Goal: Task Accomplishment & Management: Complete application form

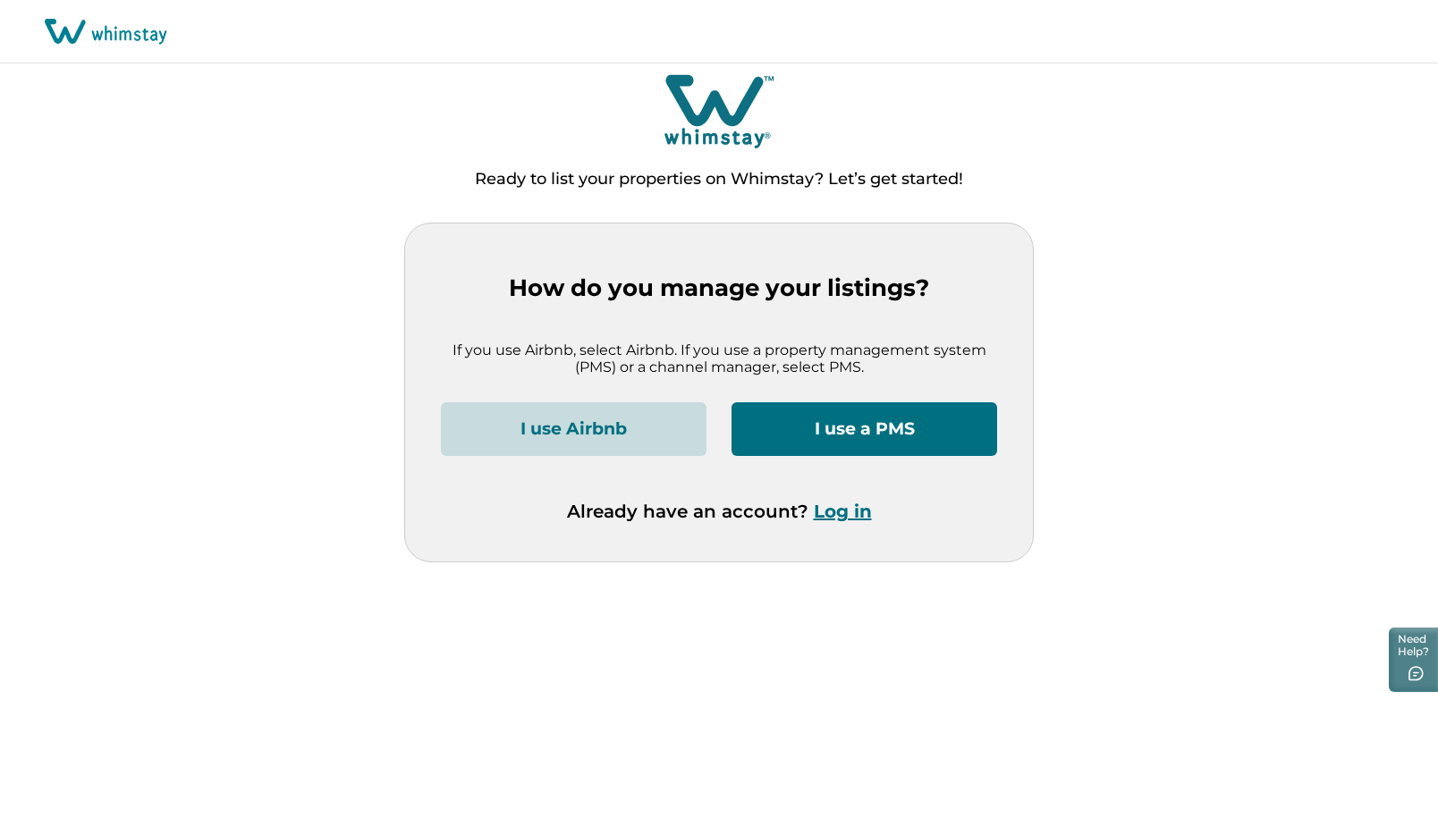
click at [882, 431] on button "I use a PMS" at bounding box center [864, 429] width 266 height 54
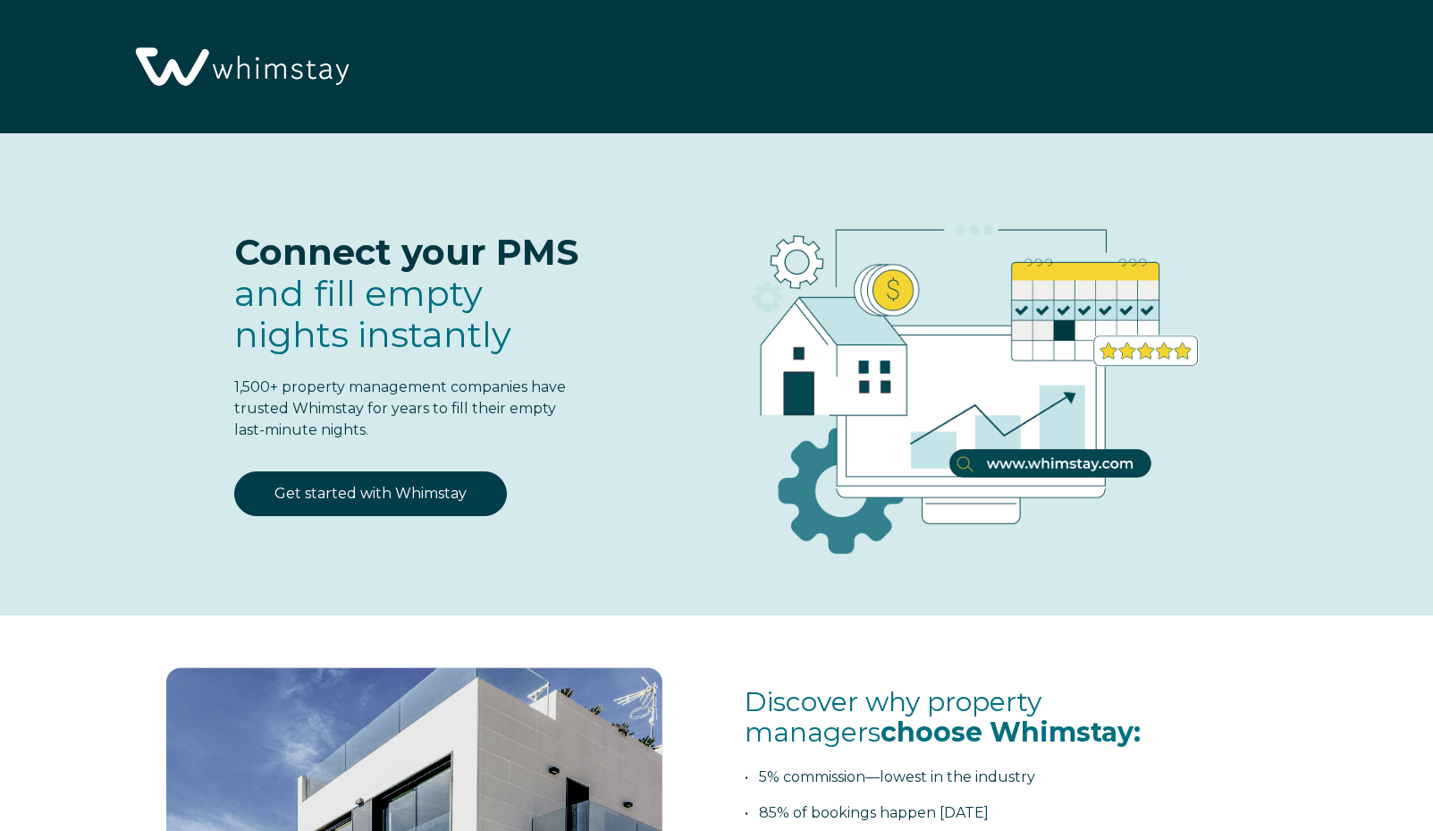
select select "PH"
select select "Standard"
click at [397, 494] on link "Get started with Whimstay" at bounding box center [370, 493] width 273 height 45
select select "PH"
select select "Standard"
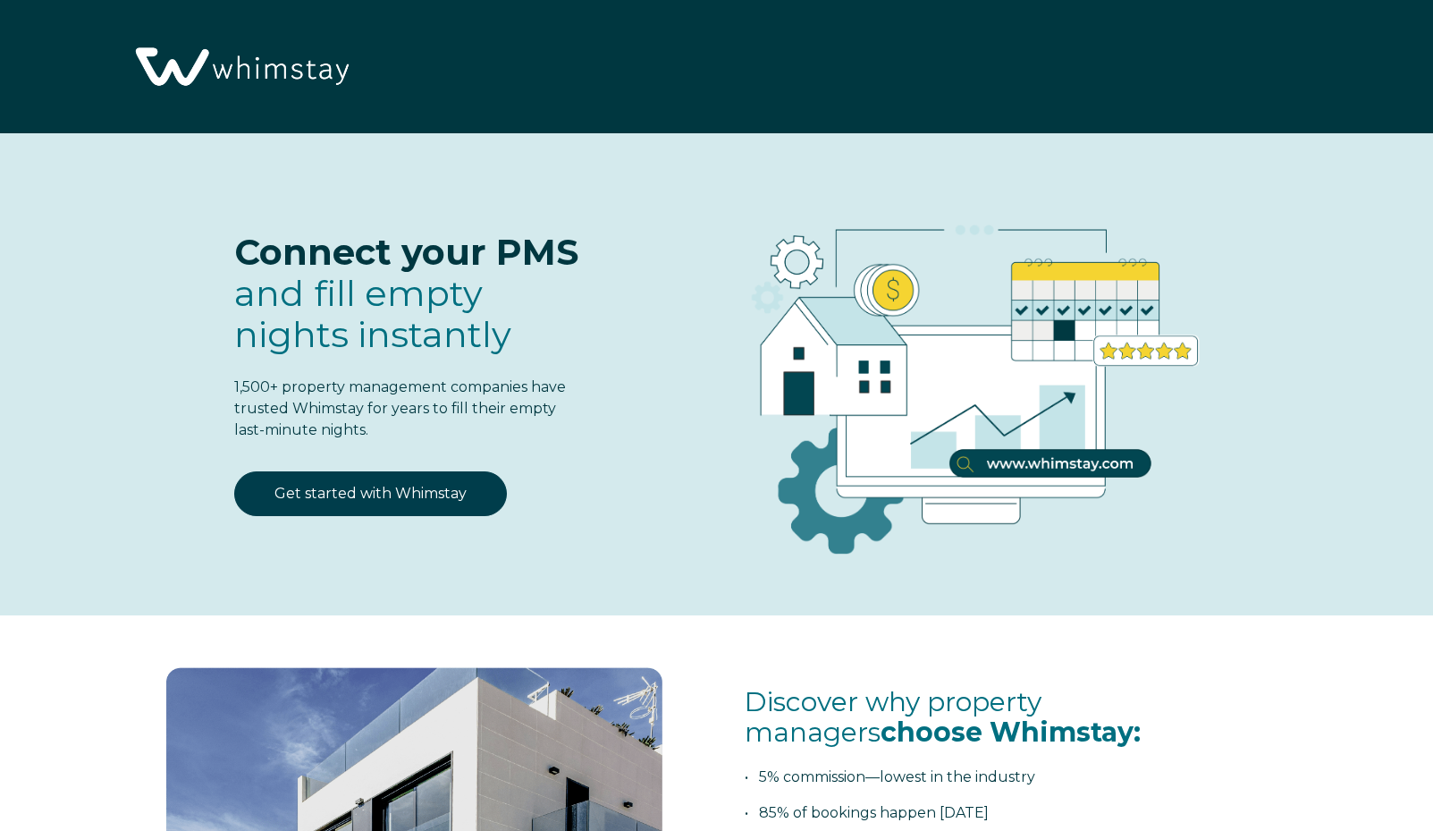
scroll to position [2246, 0]
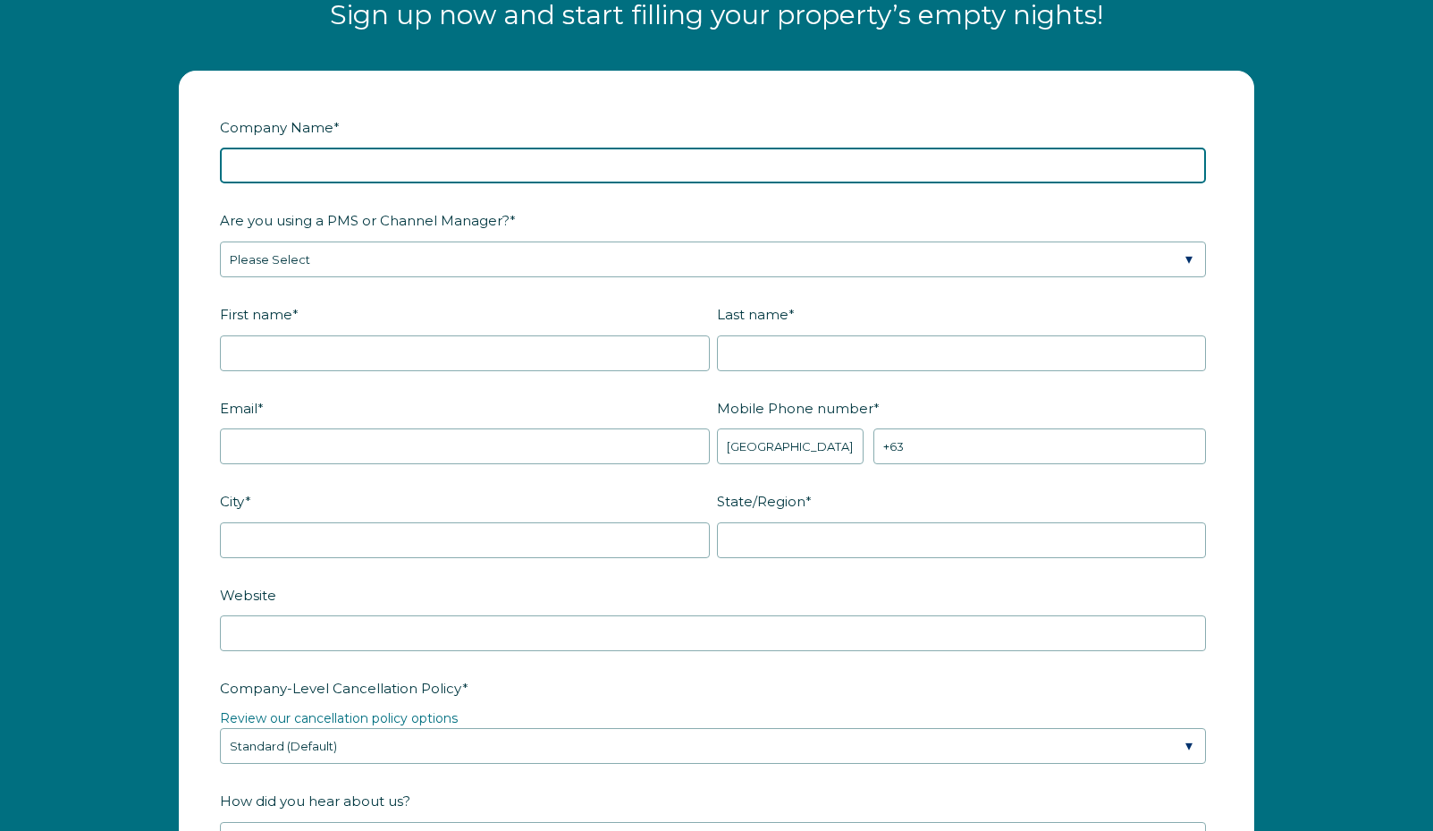
click at [289, 173] on input "Company Name *" at bounding box center [713, 166] width 986 height 36
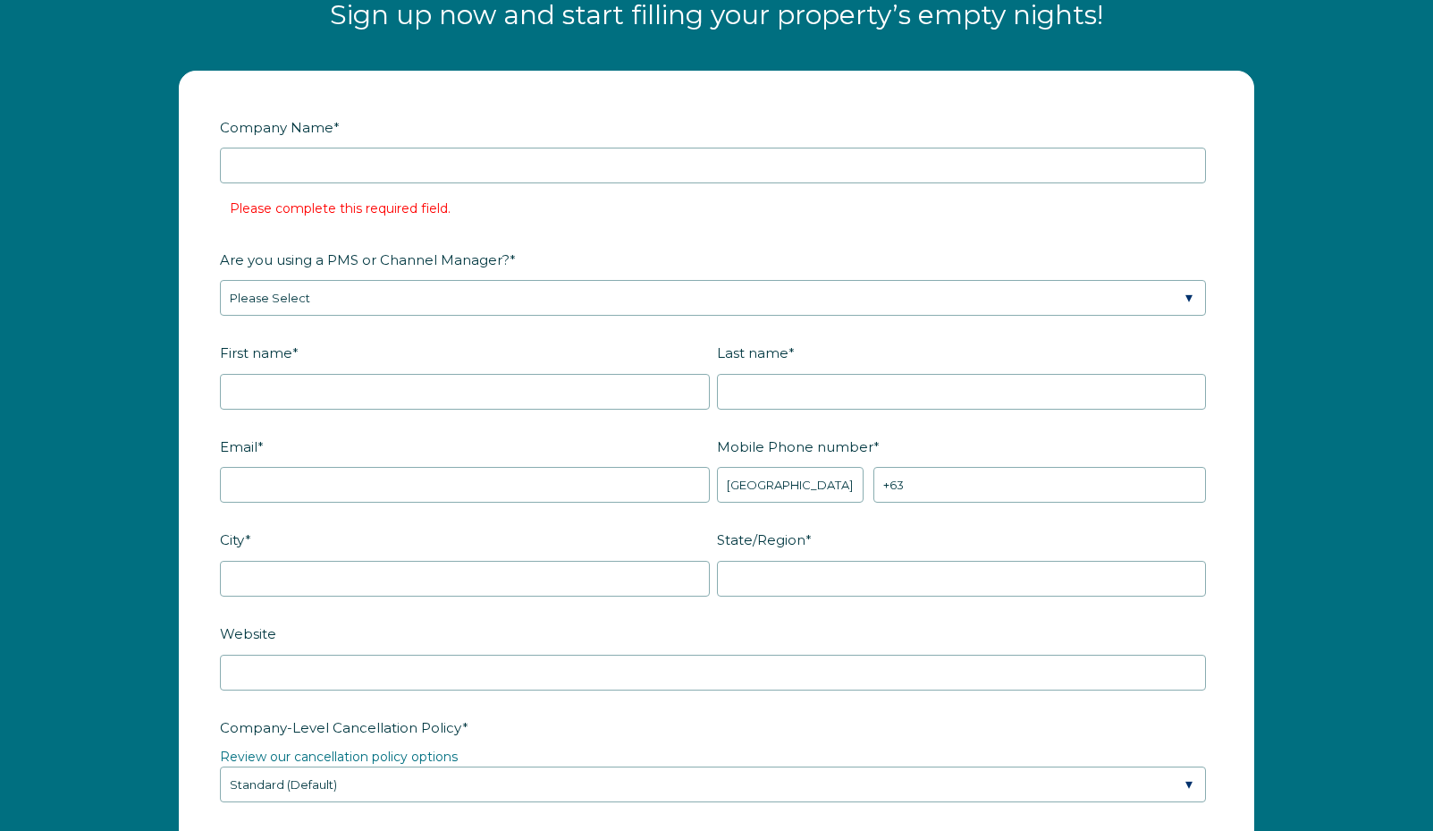
click at [1118, 199] on li "Please complete this required field." at bounding box center [727, 208] width 994 height 29
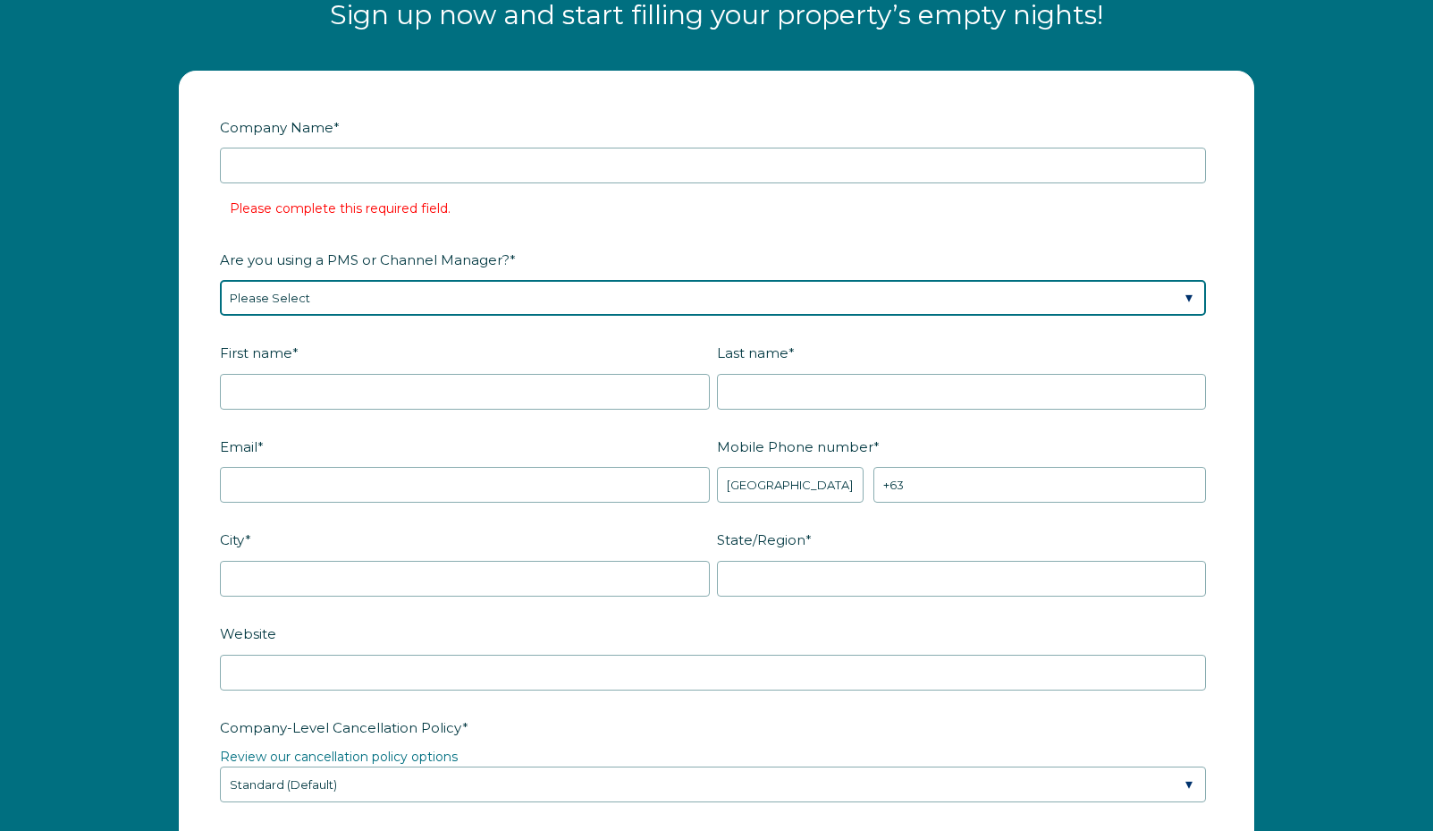
click at [313, 298] on select "Please Select Barefoot BookingPal Boost Brightside CiiRUS Escapia Guesty Hostaw…" at bounding box center [713, 298] width 986 height 36
select select "Guesty"
click at [220, 280] on select "Please Select Barefoot BookingPal Boost Brightside CiiRUS Escapia Guesty Hostaw…" at bounding box center [713, 298] width 986 height 36
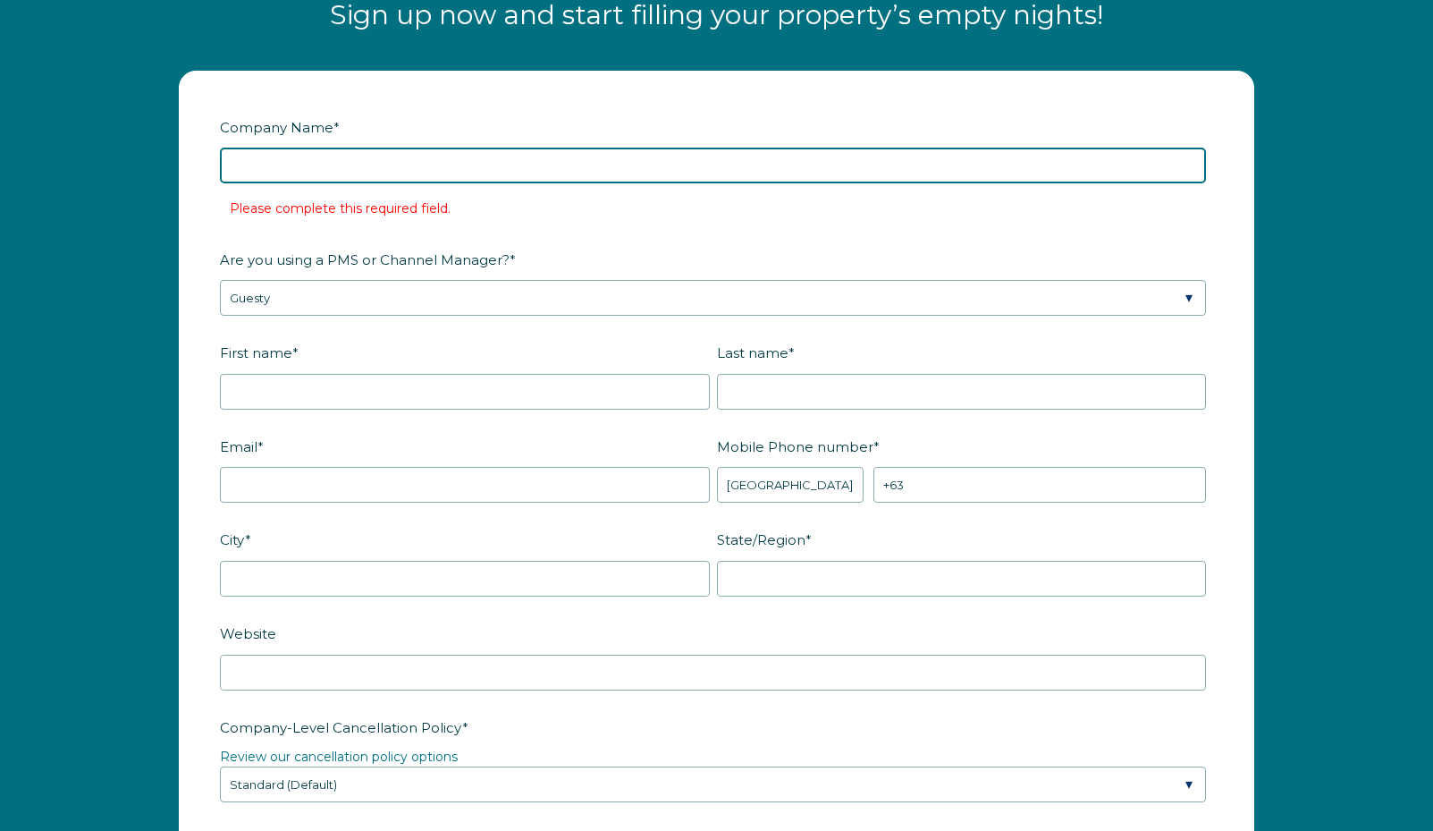
click at [312, 162] on input "Company Name *" at bounding box center [713, 166] width 986 height 36
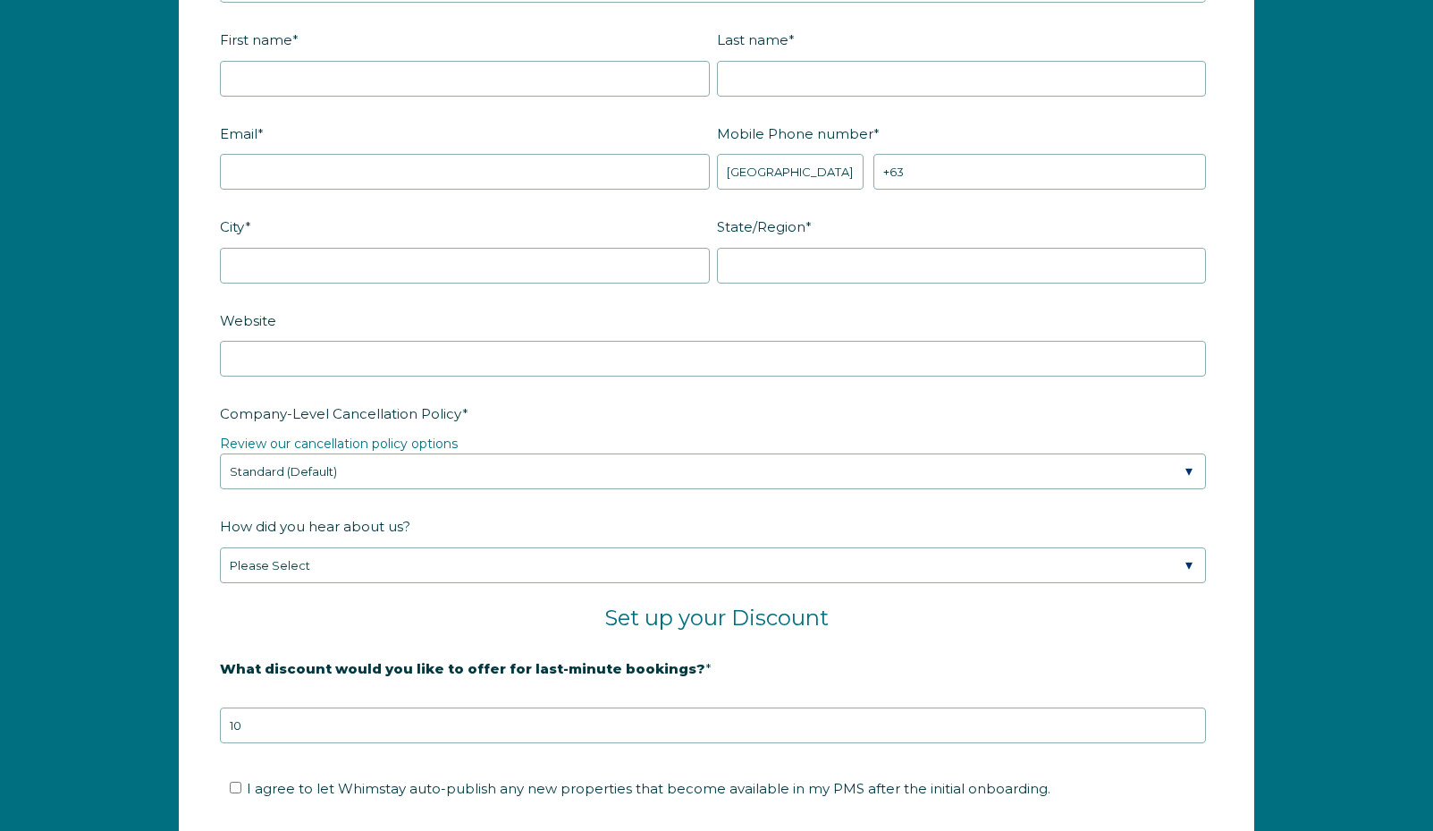
scroll to position [2336, 0]
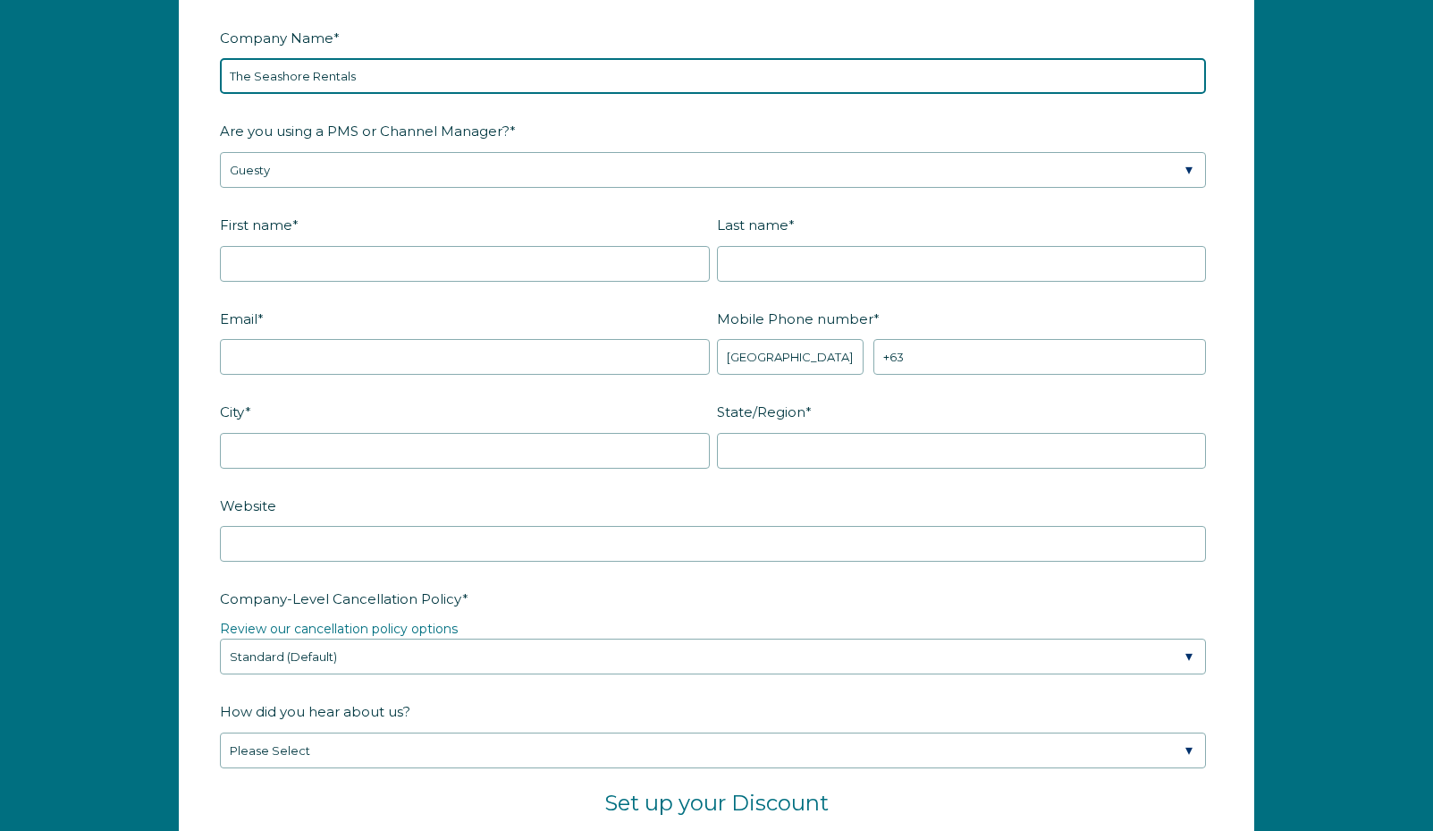
type input "The Seashore Rentals"
